Goal: Information Seeking & Learning: Learn about a topic

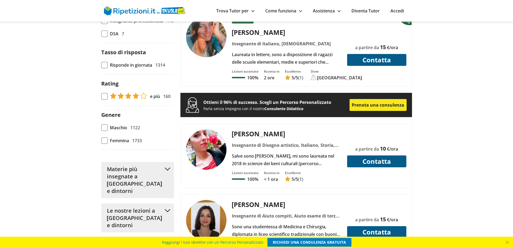
scroll to position [377, 0]
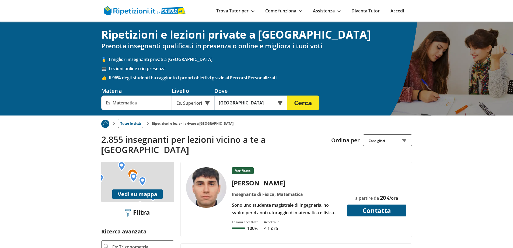
click at [141, 189] on button "Vedi su mappa" at bounding box center [137, 193] width 50 height 9
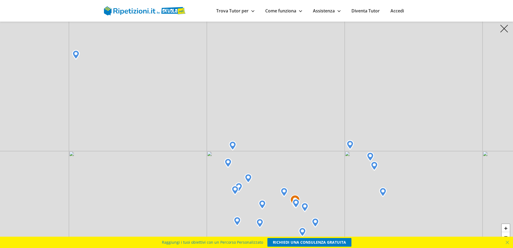
drag, startPoint x: 219, startPoint y: 123, endPoint x: 262, endPoint y: 204, distance: 91.4
click at [262, 204] on div "+ − Leaflet" at bounding box center [256, 124] width 513 height 248
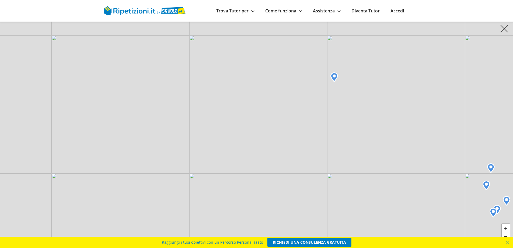
drag, startPoint x: 237, startPoint y: 98, endPoint x: 389, endPoint y: 113, distance: 152.7
click at [389, 113] on div "+ − Leaflet" at bounding box center [256, 124] width 513 height 248
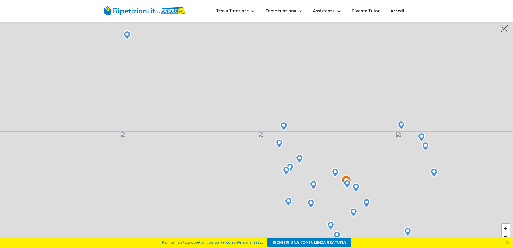
drag, startPoint x: 418, startPoint y: 112, endPoint x: 205, endPoint y: 70, distance: 217.4
click at [205, 70] on div "+ − Leaflet" at bounding box center [256, 124] width 513 height 248
click at [284, 125] on img at bounding box center [284, 126] width 8 height 10
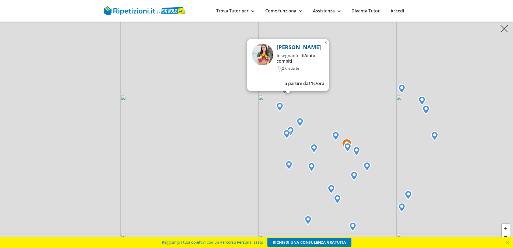
drag, startPoint x: 197, startPoint y: 133, endPoint x: 197, endPoint y: 97, distance: 36.6
click at [197, 97] on div "Elisabetta P. Insegnante di Aiuto compiti 2 km da te a partire da 11 €/ora × + …" at bounding box center [256, 124] width 513 height 248
click at [239, 11] on link "Trova Tutor per" at bounding box center [235, 11] width 38 height 6
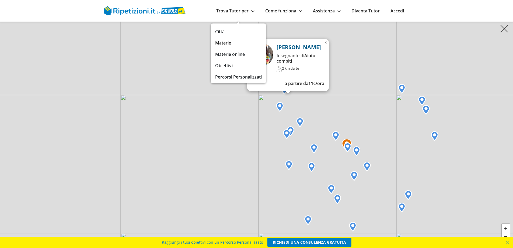
click at [221, 44] on link "Materie" at bounding box center [238, 43] width 47 height 8
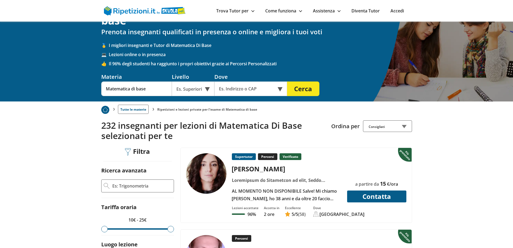
click at [206, 88] on div "Es. Superiori" at bounding box center [193, 88] width 43 height 15
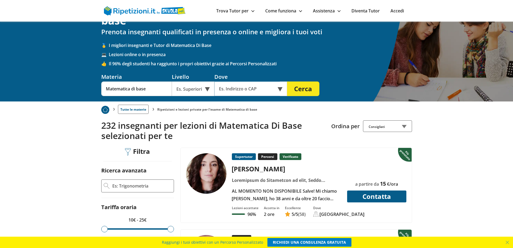
click at [231, 90] on input "text" at bounding box center [246, 88] width 65 height 15
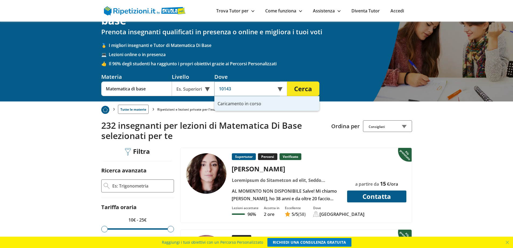
type input "10143"
click at [287, 81] on button "Cerca" at bounding box center [303, 88] width 32 height 15
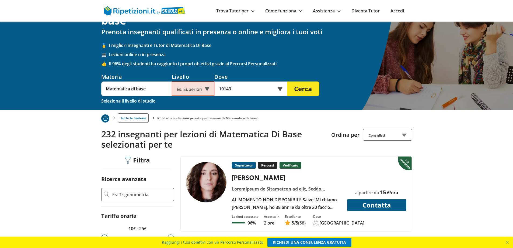
click at [304, 88] on button "Cerca" at bounding box center [303, 88] width 32 height 15
click at [208, 88] on div "Es. Superiori" at bounding box center [193, 88] width 43 height 15
click at [192, 89] on div "Es. Superiori" at bounding box center [193, 88] width 43 height 15
click at [169, 101] on div "Materia Matematica di base Seleziona una delle materie disponibili Inserisci la…" at bounding box center [210, 89] width 218 height 32
click at [161, 85] on input "Matematica di base" at bounding box center [136, 88] width 71 height 15
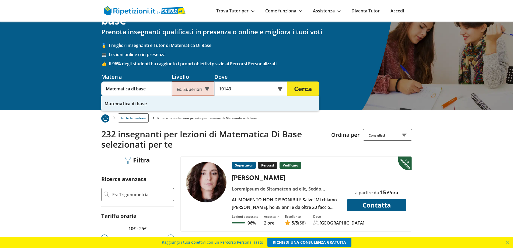
click at [187, 88] on div "Es. Superiori" at bounding box center [193, 88] width 43 height 15
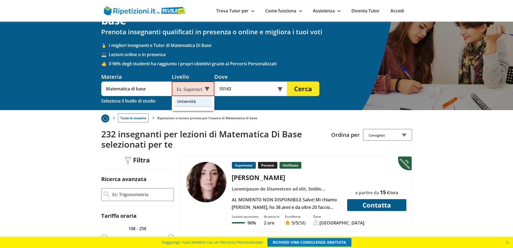
click at [186, 101] on div "Università" at bounding box center [193, 101] width 37 height 11
click at [208, 90] on div "Università" at bounding box center [193, 88] width 43 height 15
click at [192, 102] on div "Università" at bounding box center [193, 101] width 37 height 11
click at [305, 88] on button "Cerca" at bounding box center [303, 88] width 32 height 15
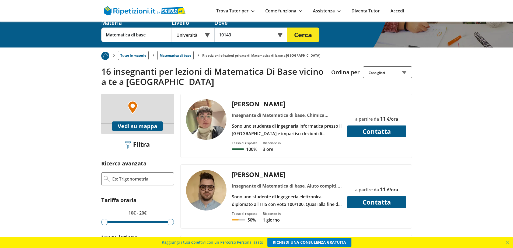
click at [135, 125] on button "Vedi su mappa" at bounding box center [137, 125] width 50 height 9
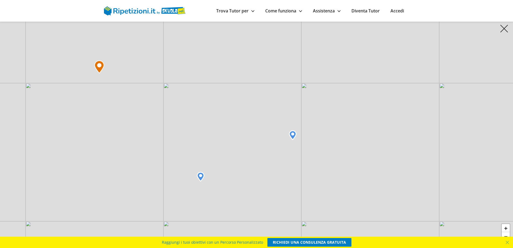
drag, startPoint x: 411, startPoint y: 91, endPoint x: 288, endPoint y: 85, distance: 122.5
click at [261, 44] on div "+ − Leaflet" at bounding box center [256, 124] width 513 height 248
click at [201, 177] on img at bounding box center [201, 178] width 8 height 10
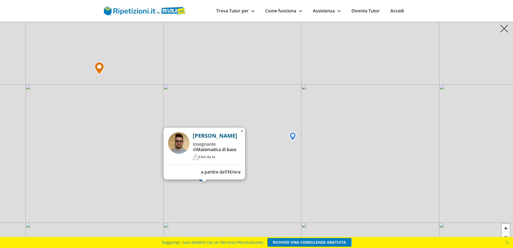
click at [292, 135] on img at bounding box center [293, 136] width 8 height 10
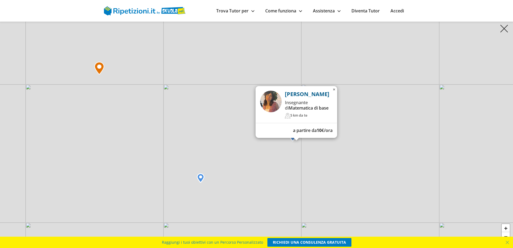
scroll to position [27, 0]
click at [505, 28] on img at bounding box center [504, 29] width 8 height 8
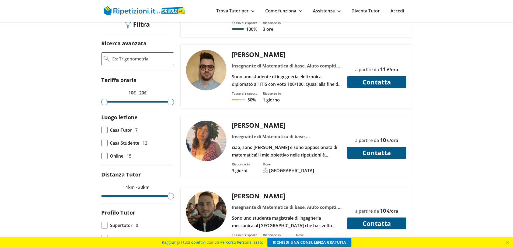
scroll to position [215, 0]
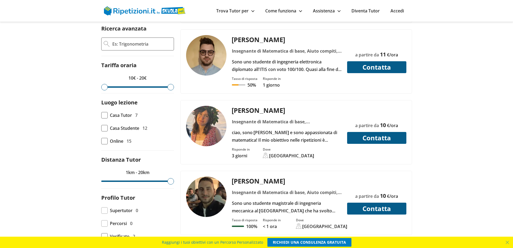
click at [235, 109] on div "Elena T." at bounding box center [287, 110] width 114 height 9
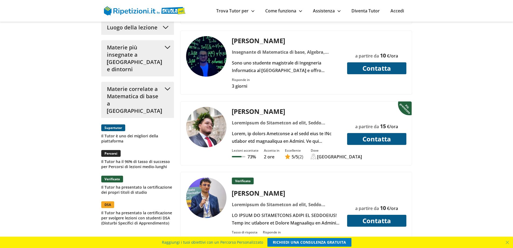
scroll to position [619, 0]
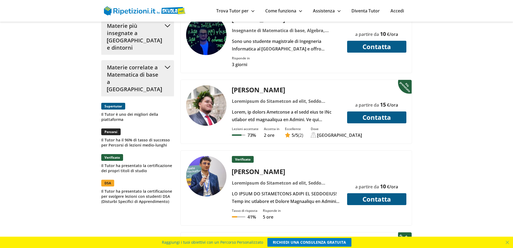
click at [284, 200] on div at bounding box center [287, 197] width 114 height 15
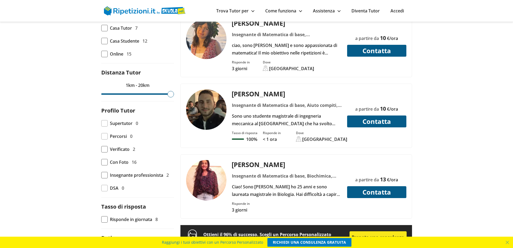
scroll to position [296, 0]
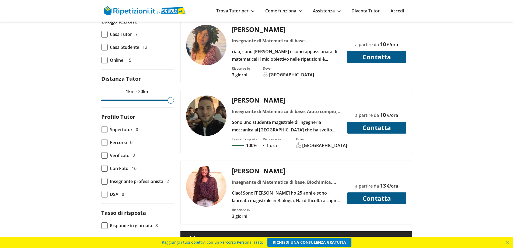
click at [241, 28] on div "Elena T." at bounding box center [287, 29] width 114 height 9
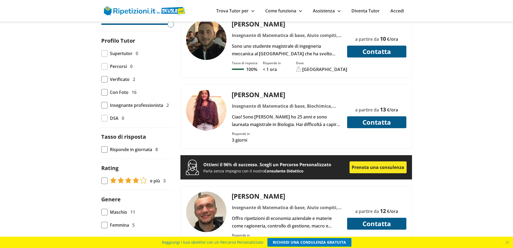
scroll to position [377, 0]
